Goal: Find specific page/section: Find specific page/section

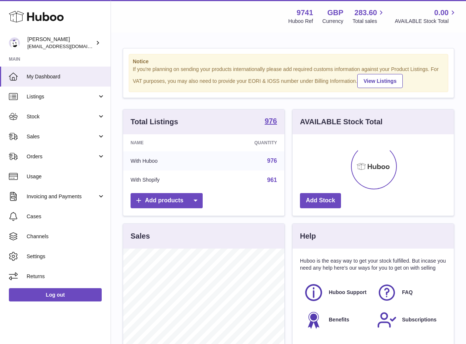
scroll to position [115, 161]
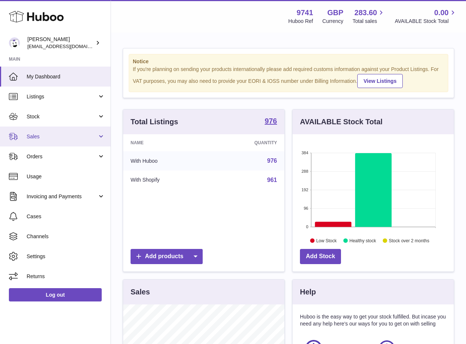
click at [33, 137] on span "Sales" at bounding box center [62, 136] width 71 height 7
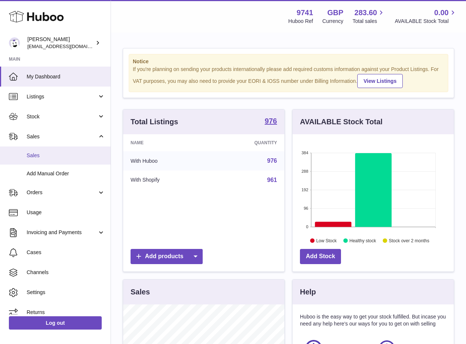
click at [52, 157] on span "Sales" at bounding box center [66, 155] width 78 height 7
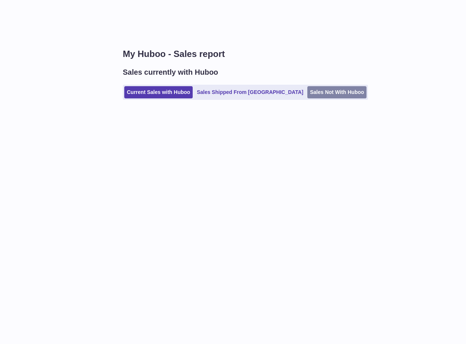
click at [307, 93] on link "Sales Not With Huboo" at bounding box center [336, 92] width 59 height 12
